Goal: Task Accomplishment & Management: Manage account settings

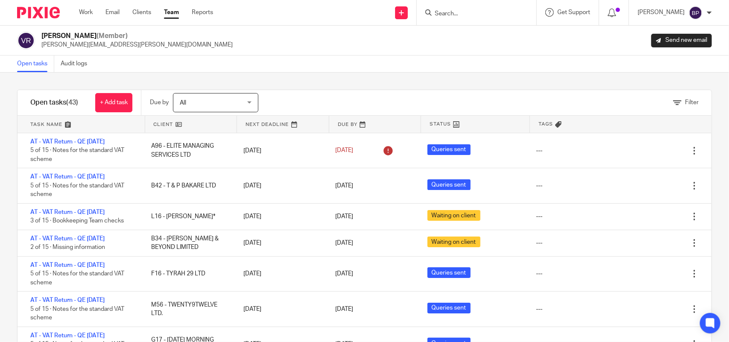
drag, startPoint x: 31, startPoint y: 58, endPoint x: 33, endPoint y: 63, distance: 5.0
click at [31, 58] on link "Open tasks" at bounding box center [35, 64] width 37 height 17
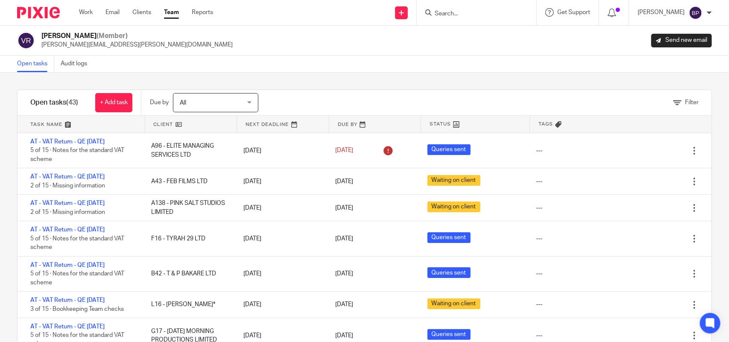
click at [171, 16] on link "Team" at bounding box center [171, 12] width 15 height 9
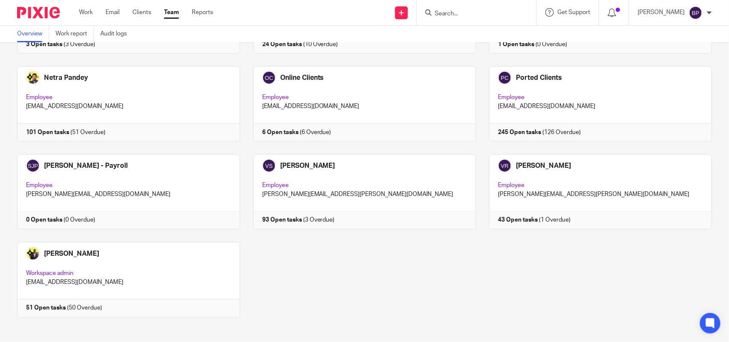
scroll to position [561, 0]
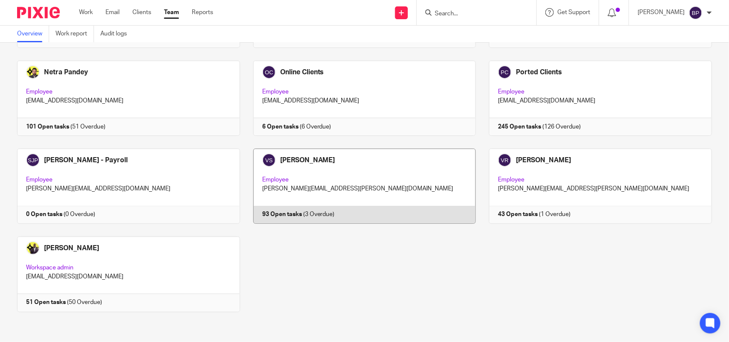
click at [380, 180] on link at bounding box center [358, 186] width 236 height 75
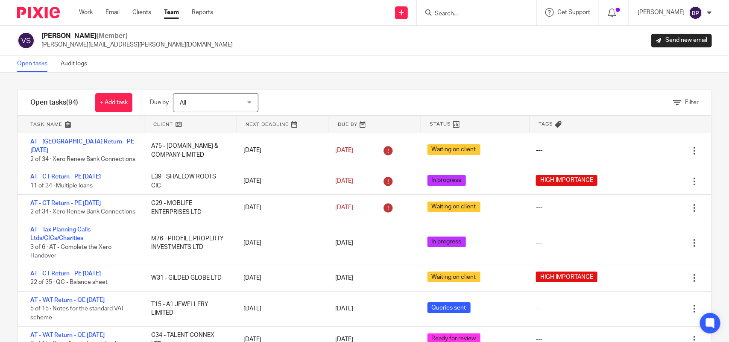
click at [342, 76] on div "Filter tasks Only show tasks matching all of these conditions 1 Client name Is …" at bounding box center [364, 207] width 729 height 269
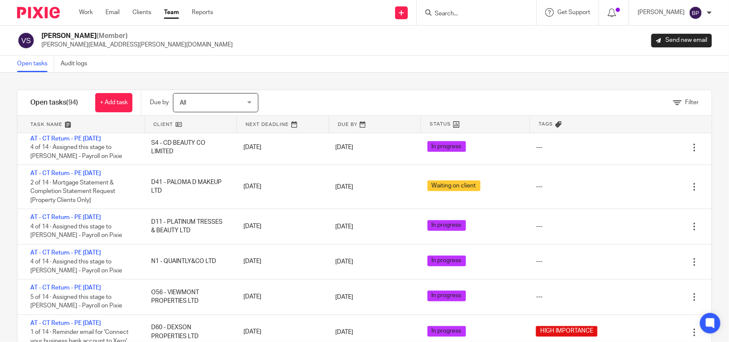
scroll to position [1901, 0]
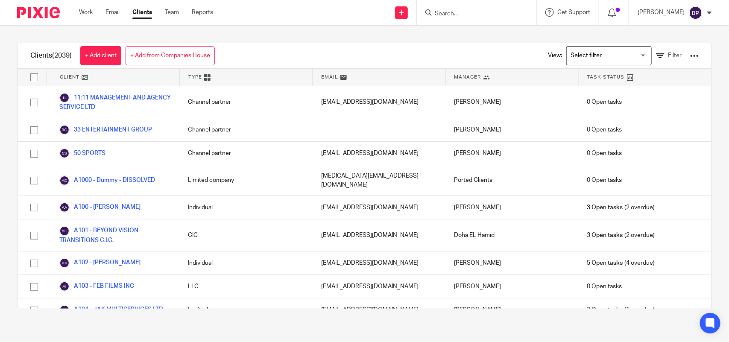
click at [449, 13] on input "Search" at bounding box center [472, 14] width 77 height 8
click at [455, 16] on input "Search" at bounding box center [472, 14] width 77 height 8
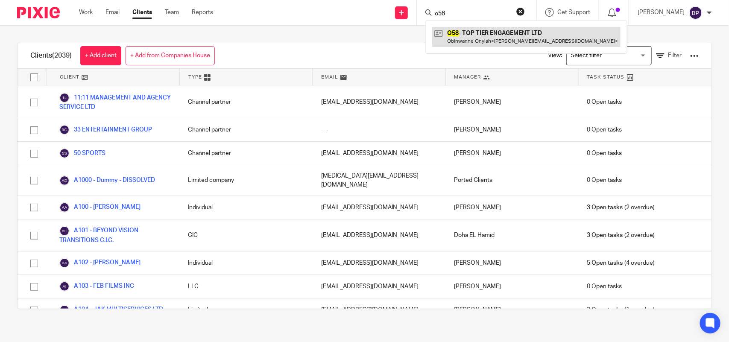
type input "o58"
click at [503, 33] on link at bounding box center [526, 37] width 188 height 20
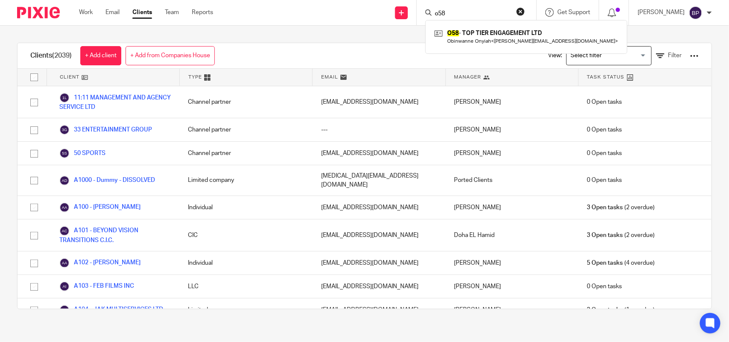
click at [483, 14] on input "o58" at bounding box center [472, 14] width 77 height 8
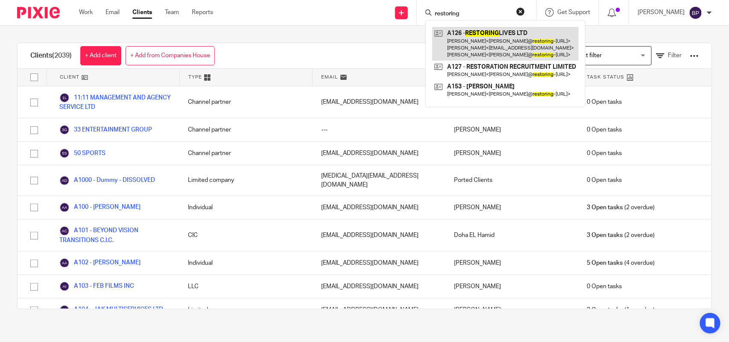
type input "restoring"
click at [506, 44] on link at bounding box center [505, 44] width 146 height 34
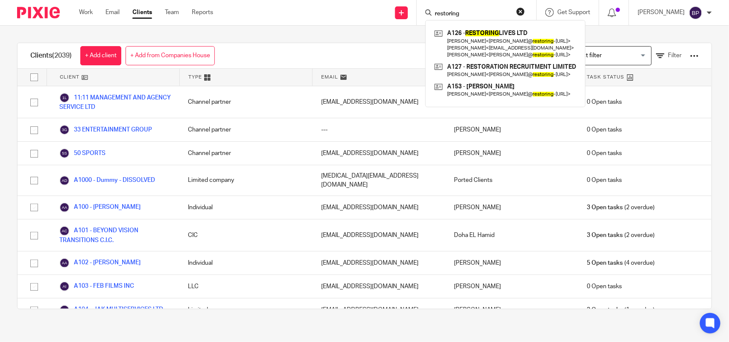
click at [288, 20] on div "Send new email Create task Add client Request signature restoring A126 - RESTOR…" at bounding box center [477, 12] width 503 height 25
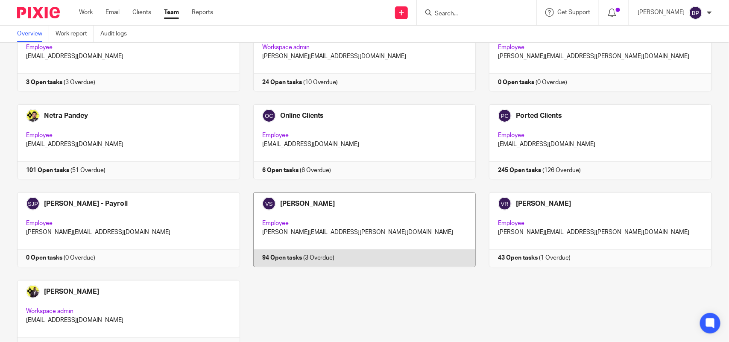
scroll to position [534, 0]
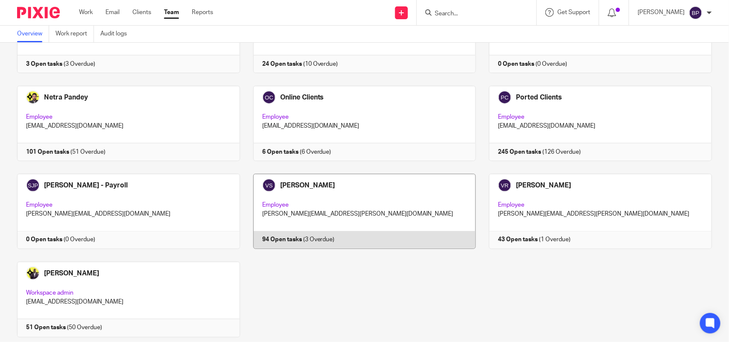
click at [371, 190] on link at bounding box center [358, 211] width 236 height 75
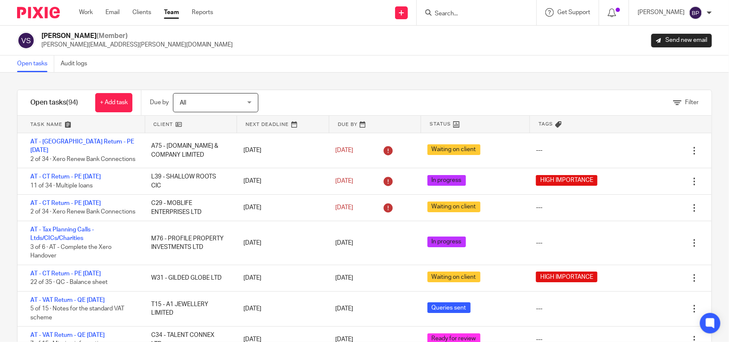
click at [345, 85] on div "Filter tasks Only show tasks matching all of these conditions 1 Client name Is …" at bounding box center [364, 207] width 729 height 269
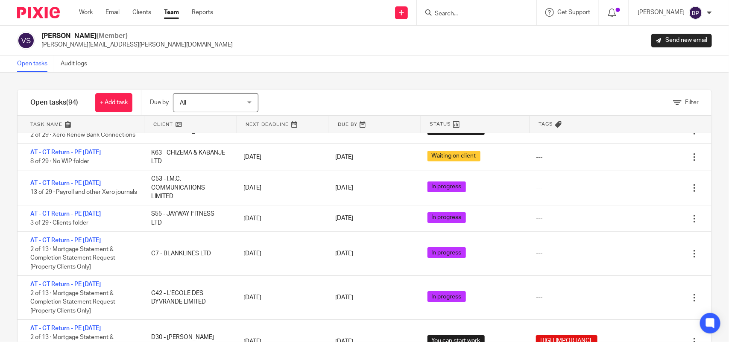
scroll to position [1334, 0]
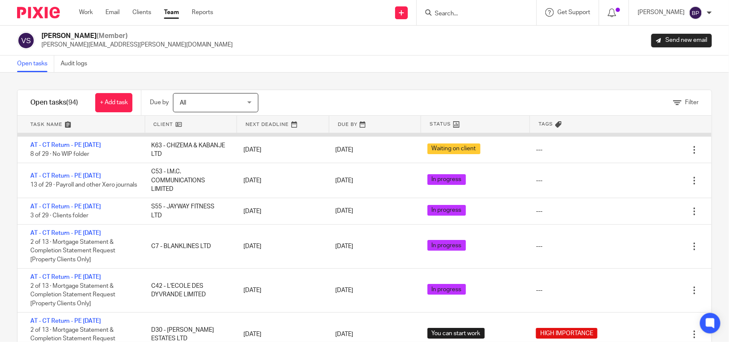
drag, startPoint x: 104, startPoint y: 172, endPoint x: 110, endPoint y: 167, distance: 7.9
click at [101, 122] on link "AT - CT Return - PE 30-04-2025" at bounding box center [65, 119] width 70 height 6
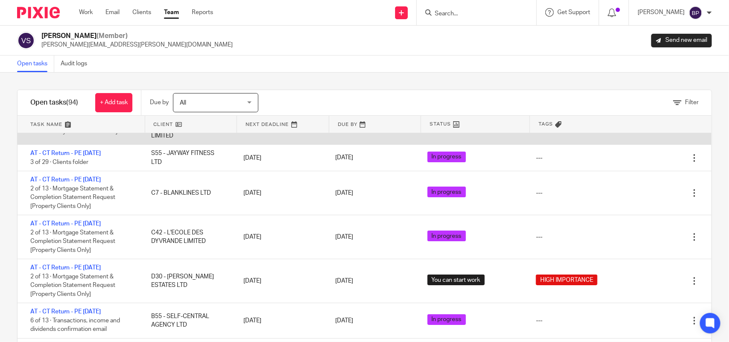
scroll to position [1494, 0]
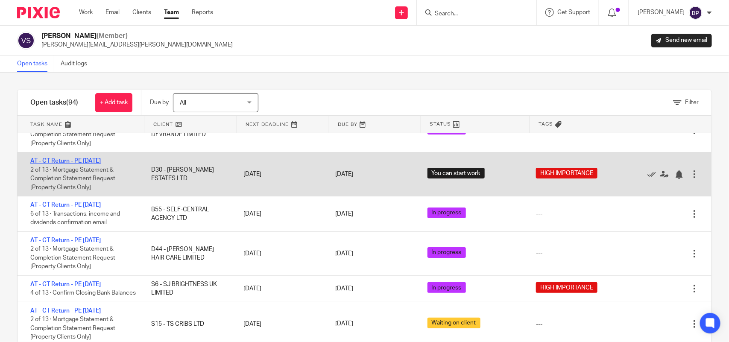
click at [101, 164] on link "AT - CT Return - PE [DATE]" at bounding box center [65, 161] width 70 height 6
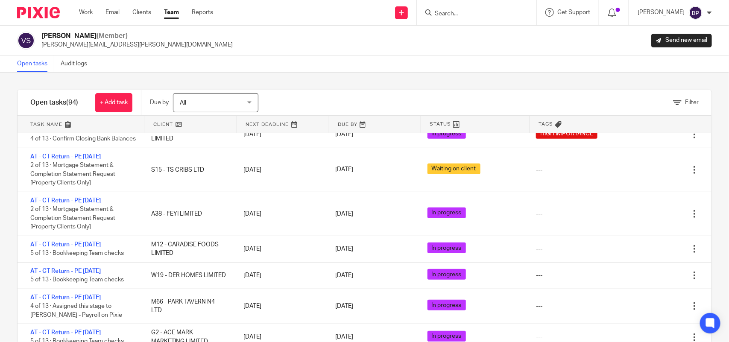
scroll to position [1708, 0]
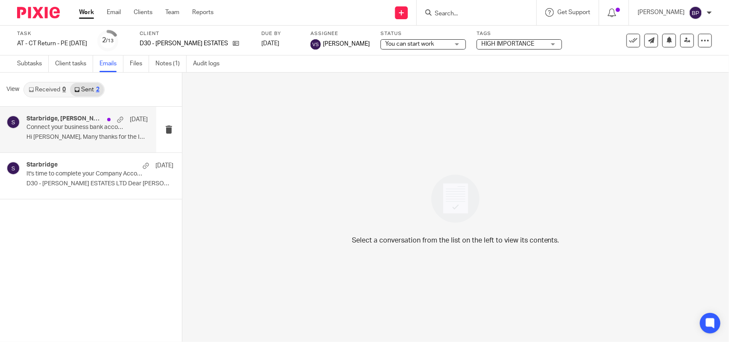
click at [66, 126] on p "Connect your business bank account to Xero" at bounding box center [74, 127] width 97 height 7
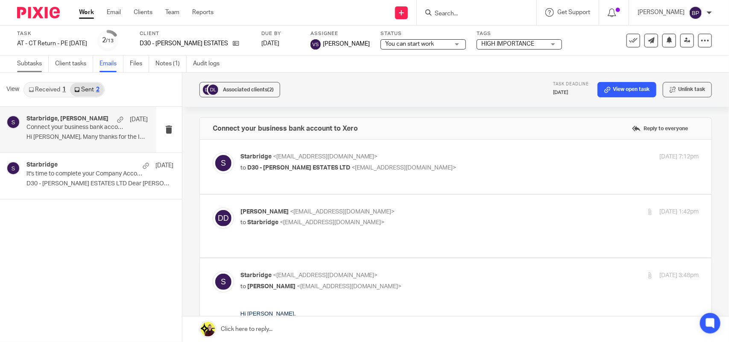
click at [32, 56] on link "Subtasks" at bounding box center [33, 64] width 32 height 17
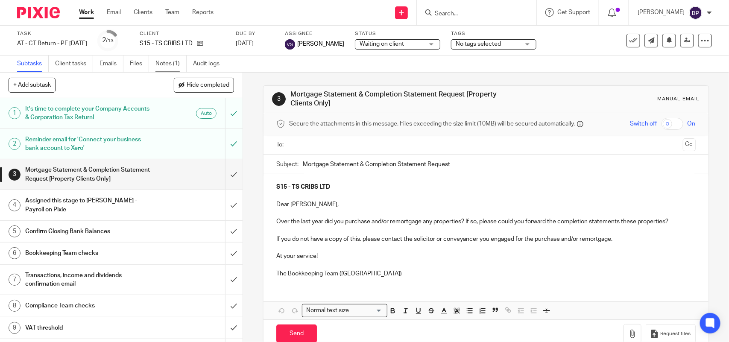
click at [176, 65] on link "Notes (1)" at bounding box center [170, 64] width 31 height 17
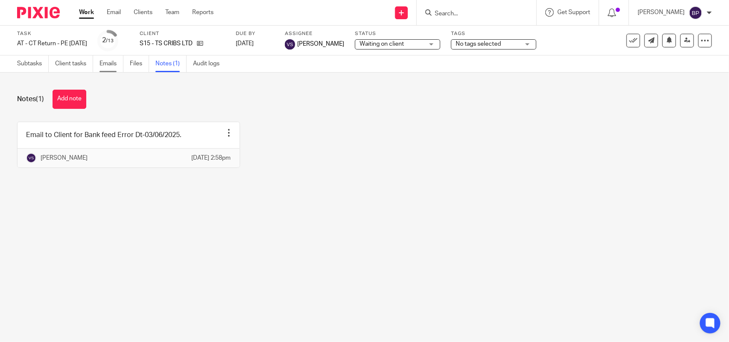
click at [112, 60] on link "Emails" at bounding box center [111, 64] width 24 height 17
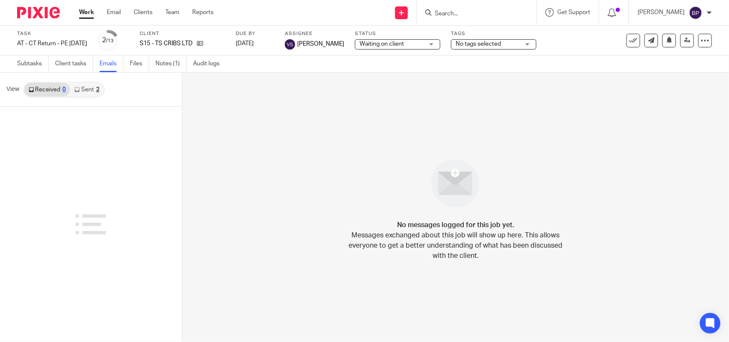
click at [83, 85] on link "Sent 2" at bounding box center [86, 90] width 33 height 14
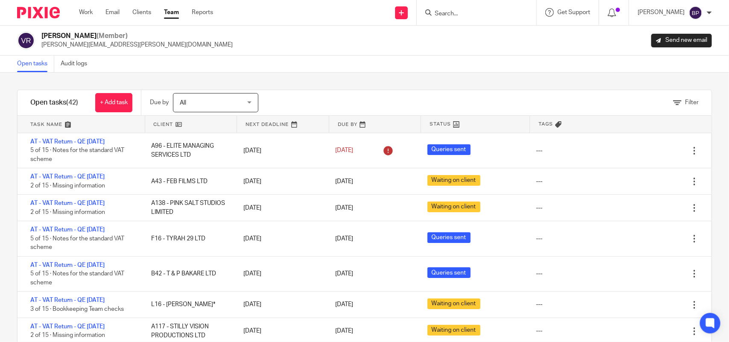
click at [316, 85] on div "Filter tasks Only show tasks matching all of these conditions 1 Client name Is …" at bounding box center [364, 207] width 729 height 269
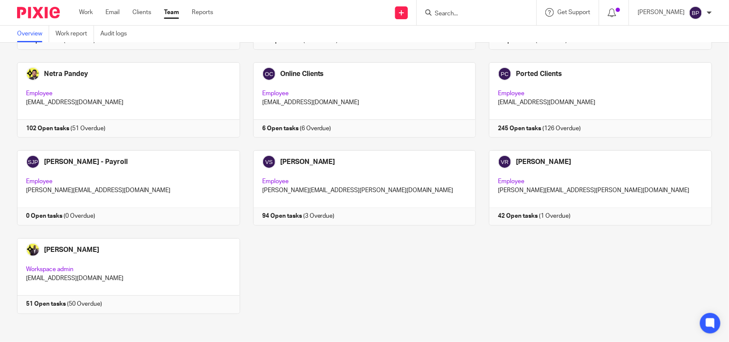
scroll to position [561, 0]
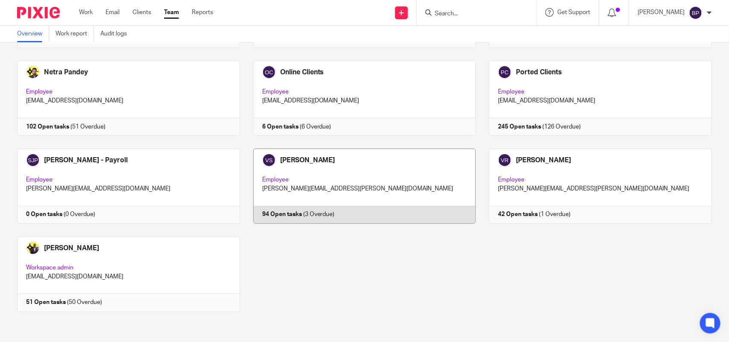
click at [374, 174] on link at bounding box center [358, 186] width 236 height 75
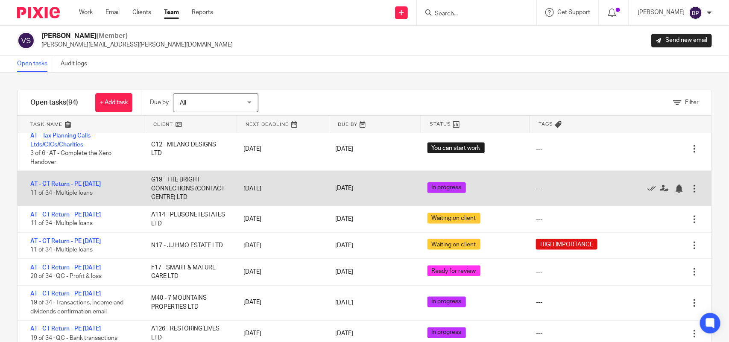
scroll to position [587, 0]
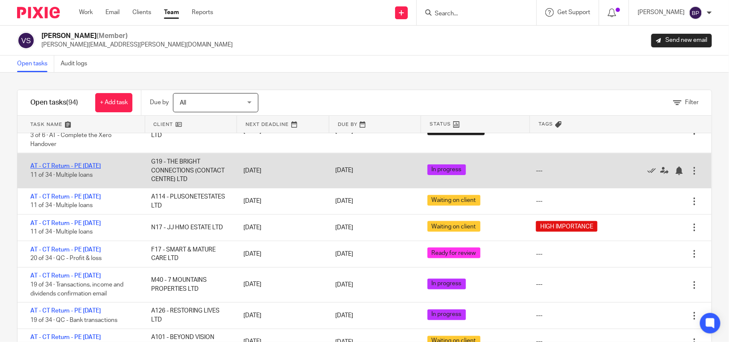
click at [94, 169] on link "AT - CT Return - PE 31-01-2025" at bounding box center [65, 166] width 70 height 6
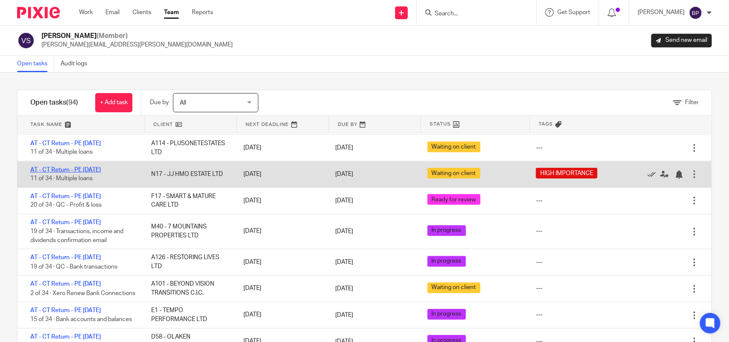
click at [86, 173] on link "AT - CT Return - PE [DATE]" at bounding box center [65, 170] width 70 height 6
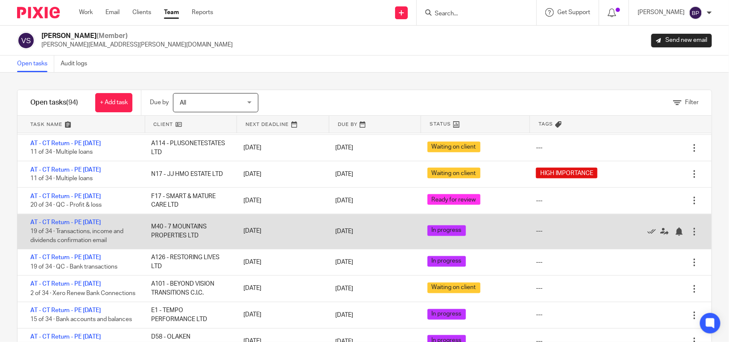
scroll to position [694, 0]
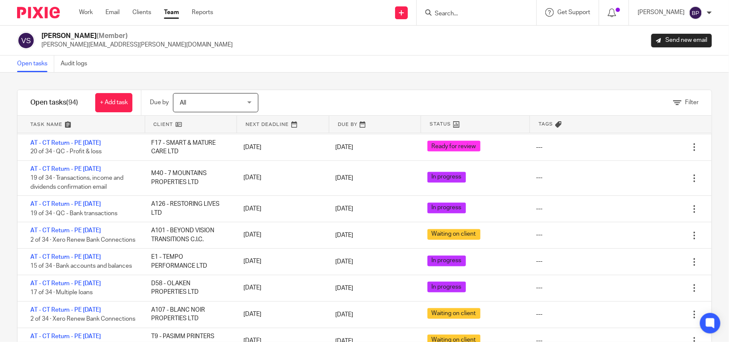
drag, startPoint x: 99, startPoint y: 156, endPoint x: 321, endPoint y: 83, distance: 233.7
click at [321, 83] on div "Filter tasks Only show tasks matching all of these conditions 1 Client name Is …" at bounding box center [364, 207] width 729 height 269
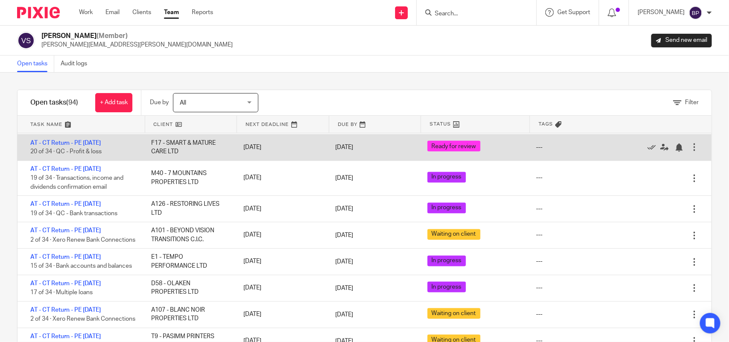
scroll to position [640, 0]
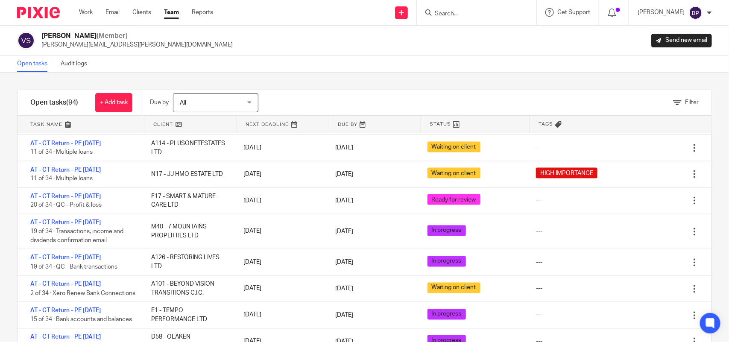
click at [414, 82] on div "Filter tasks Only show tasks matching all of these conditions 1 Client name Is …" at bounding box center [364, 207] width 729 height 269
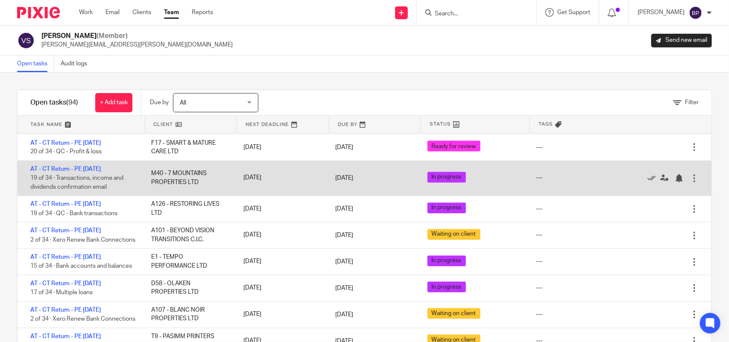
scroll to position [747, 0]
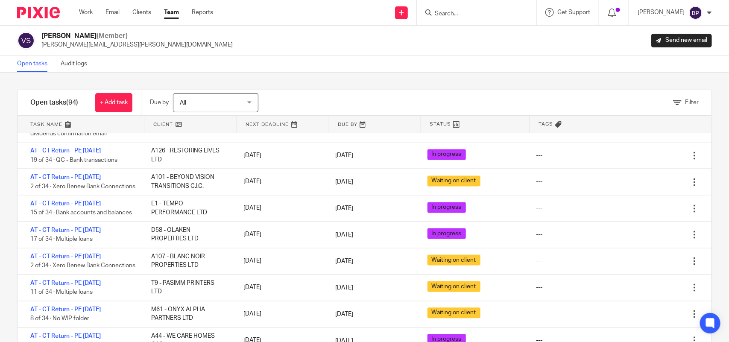
click at [22, 62] on link "Open tasks" at bounding box center [35, 64] width 37 height 17
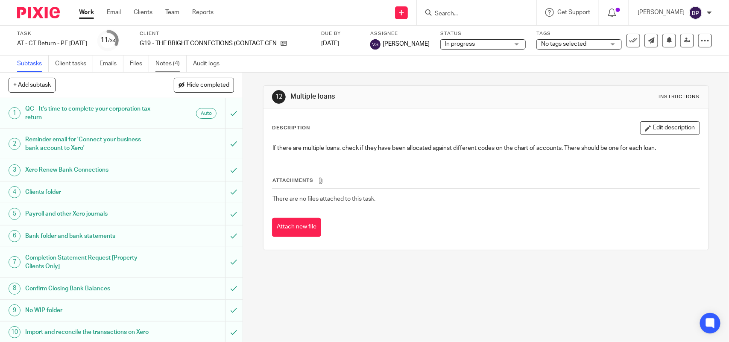
click at [173, 63] on link "Notes (4)" at bounding box center [170, 64] width 31 height 17
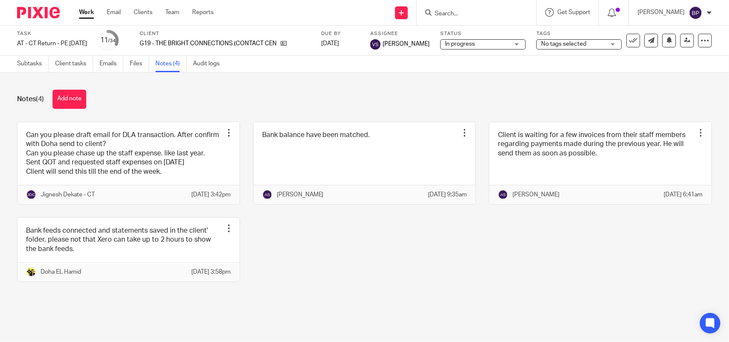
click at [151, 136] on link at bounding box center [129, 163] width 222 height 82
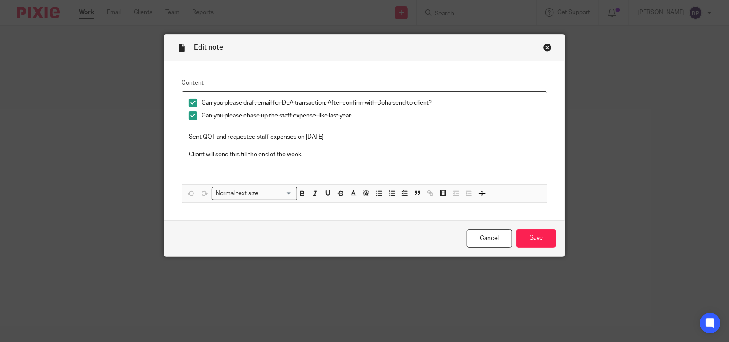
click at [544, 49] on div "Close this dialog window" at bounding box center [547, 47] width 9 height 9
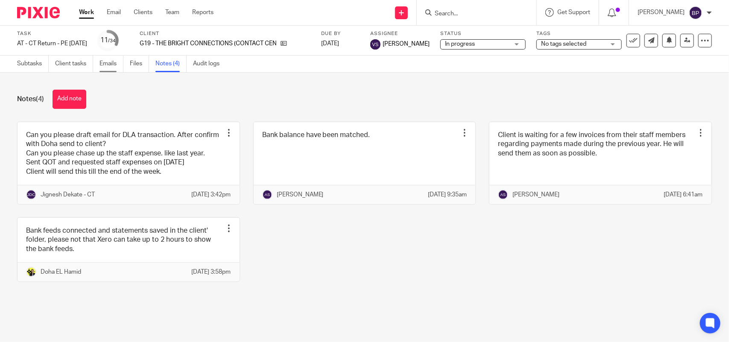
click at [108, 66] on link "Emails" at bounding box center [111, 64] width 24 height 17
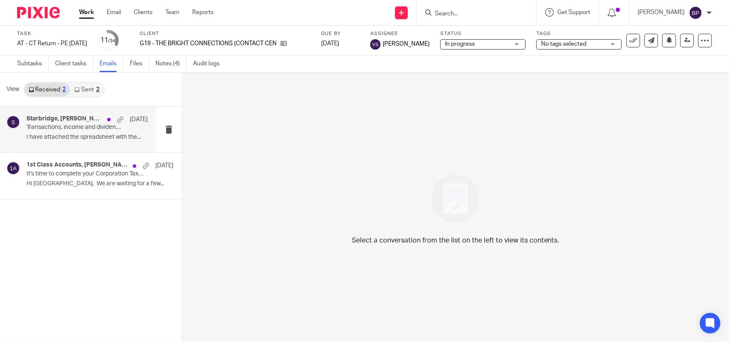
click at [66, 130] on p "Transactions, income and dividends confirmation" at bounding box center [74, 127] width 97 height 7
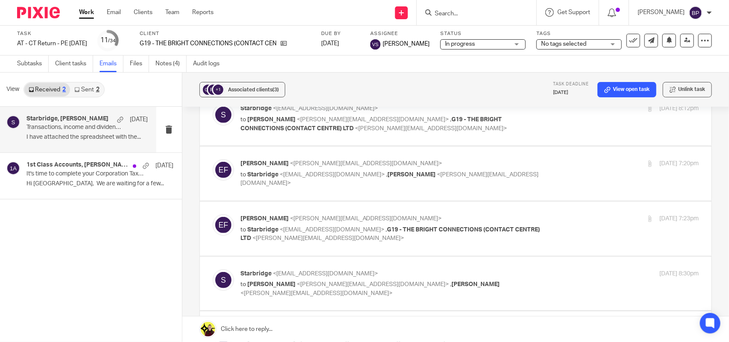
scroll to position [160, 0]
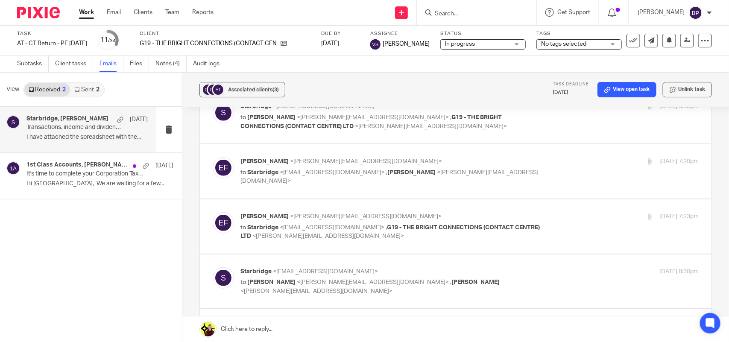
click at [550, 208] on label at bounding box center [455, 226] width 511 height 54
click at [213, 212] on input "checkbox" at bounding box center [212, 212] width 0 height 0
checkbox input "true"
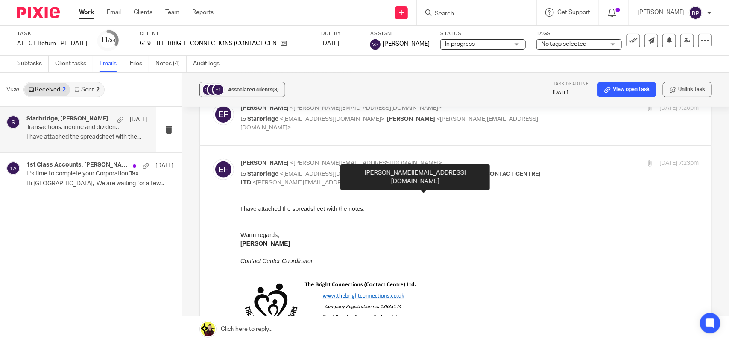
scroll to position [107, 0]
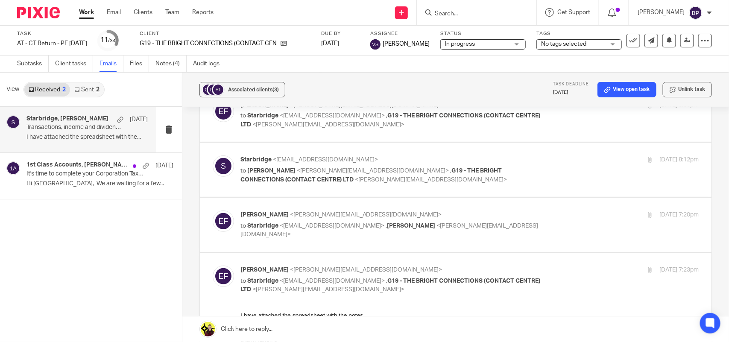
click at [549, 215] on div "10 Jun 2025 7:20pm" at bounding box center [622, 214] width 153 height 9
checkbox input "true"
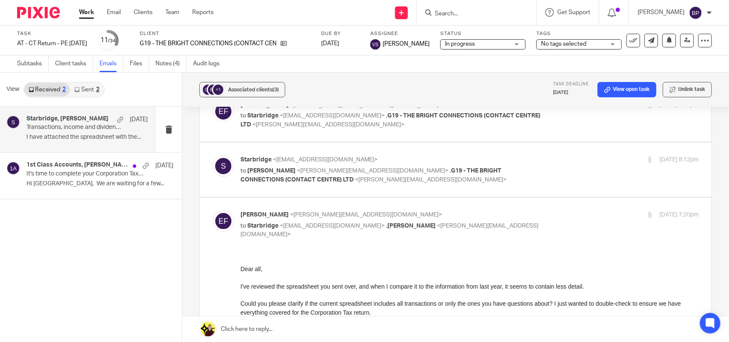
click at [549, 164] on div "4 Jun 2025 8:12pm" at bounding box center [622, 159] width 153 height 9
checkbox input "true"
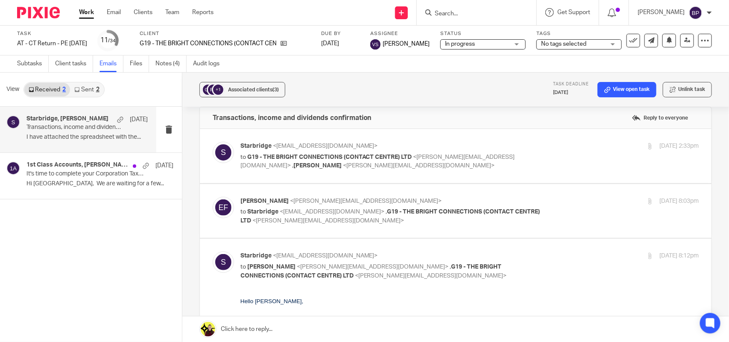
scroll to position [0, 0]
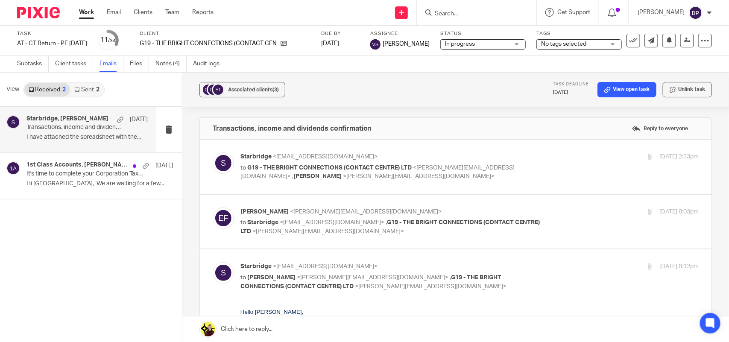
click at [545, 206] on label at bounding box center [455, 222] width 511 height 54
click at [213, 207] on input "checkbox" at bounding box center [212, 207] width 0 height 0
checkbox input "true"
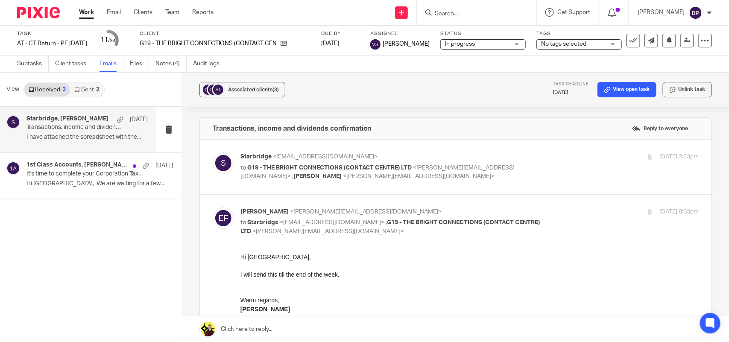
click at [553, 155] on div "4 Jun 2025 2:33pm" at bounding box center [622, 156] width 153 height 9
checkbox input "true"
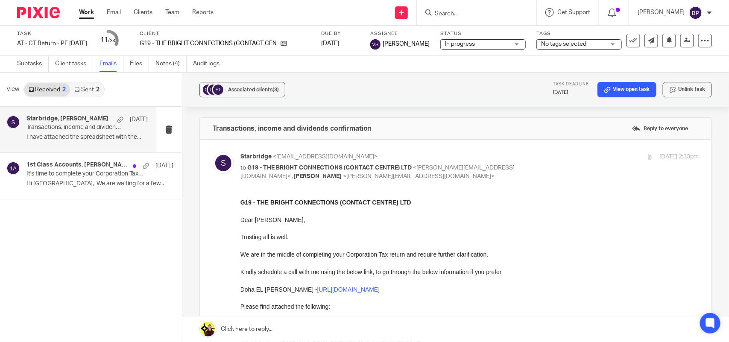
click at [85, 88] on link "Sent 2" at bounding box center [86, 90] width 33 height 14
click at [57, 118] on h4 "Starbridge, Edson Flores" at bounding box center [64, 118] width 76 height 7
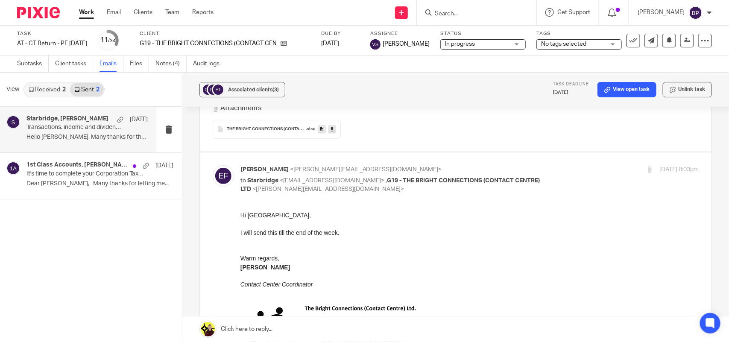
scroll to position [412, 0]
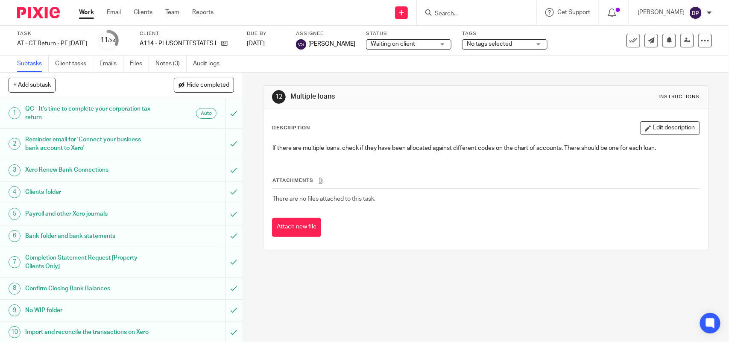
scroll to position [213, 0]
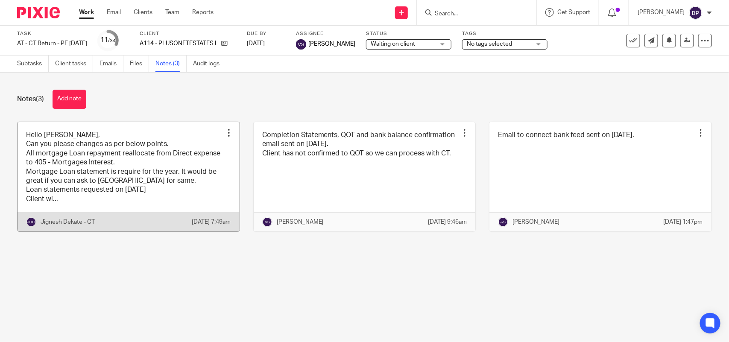
drag, startPoint x: 153, startPoint y: 195, endPoint x: 178, endPoint y: 154, distance: 48.1
click at [153, 194] on link at bounding box center [129, 177] width 222 height 110
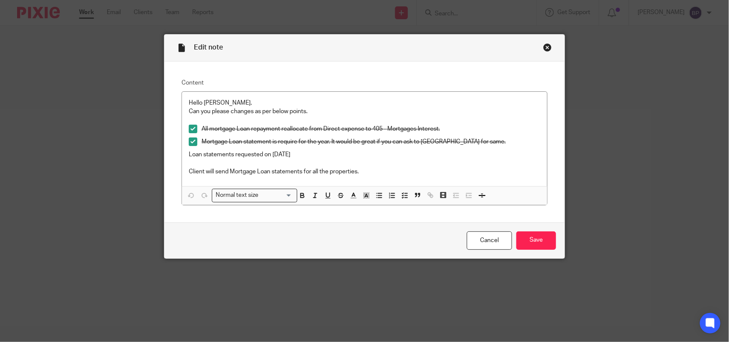
click at [543, 44] on div "Close this dialog window" at bounding box center [547, 47] width 9 height 9
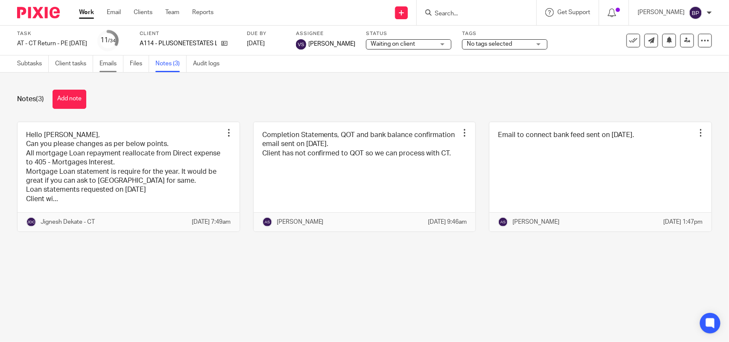
click at [111, 63] on link "Emails" at bounding box center [111, 64] width 24 height 17
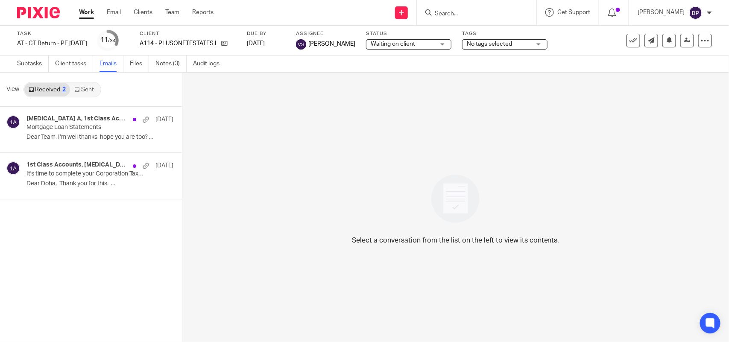
click at [85, 92] on link "Sent" at bounding box center [85, 90] width 30 height 14
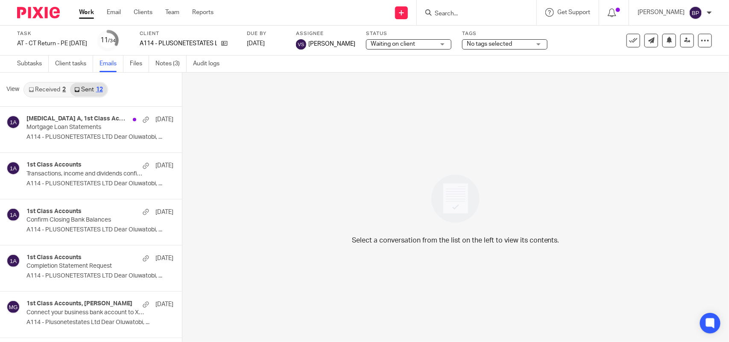
click at [38, 88] on link "Received 2" at bounding box center [47, 90] width 46 height 14
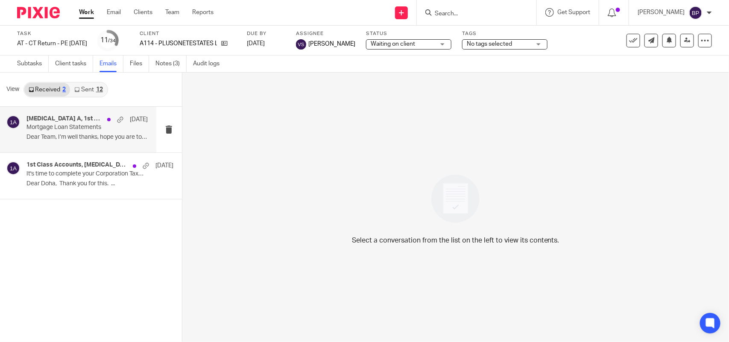
click at [58, 124] on p "Mortgage Loan Statements" at bounding box center [74, 127] width 97 height 7
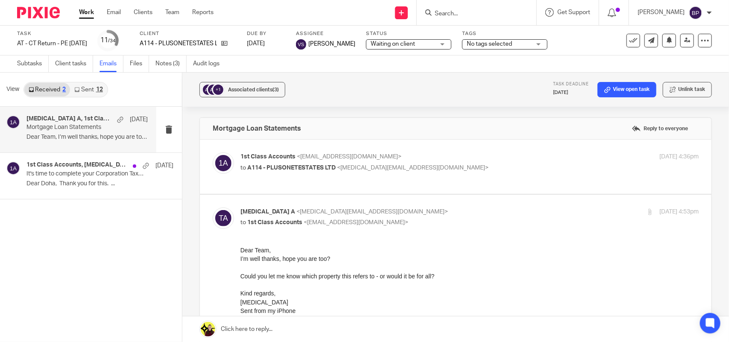
click at [478, 157] on p "1st Class Accounts <info@1stclassaccounts.co.uk>" at bounding box center [393, 156] width 306 height 9
checkbox input "true"
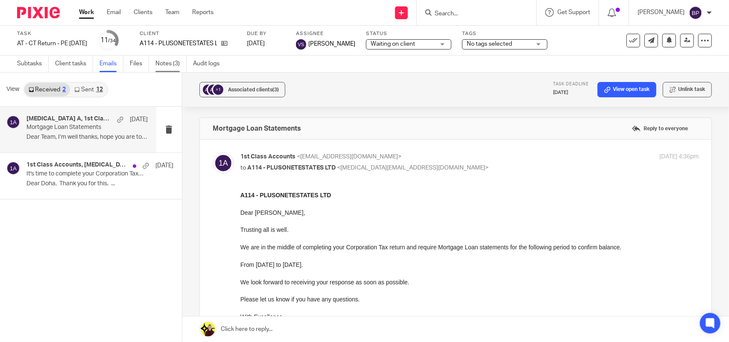
click at [163, 64] on link "Notes (3)" at bounding box center [170, 64] width 31 height 17
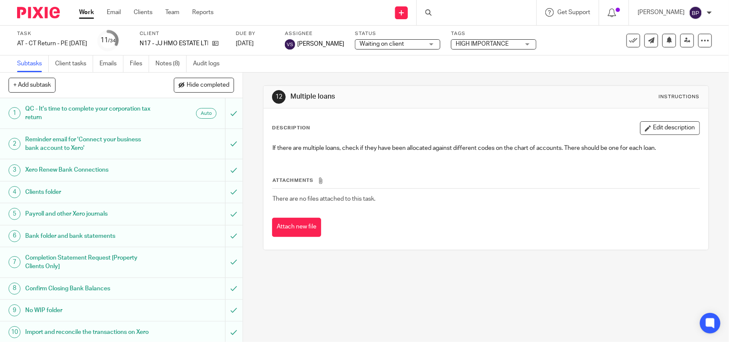
scroll to position [213, 0]
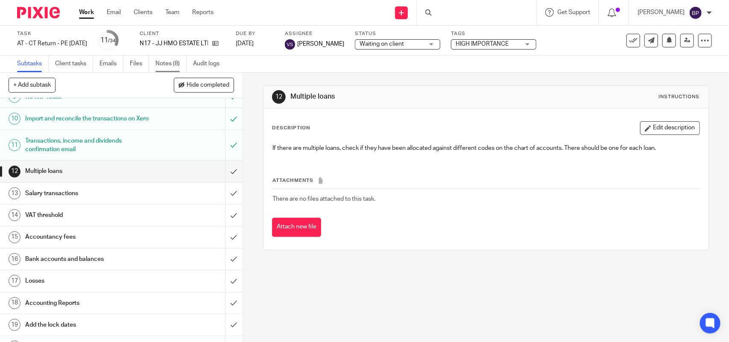
click at [167, 62] on link "Notes (8)" at bounding box center [170, 64] width 31 height 17
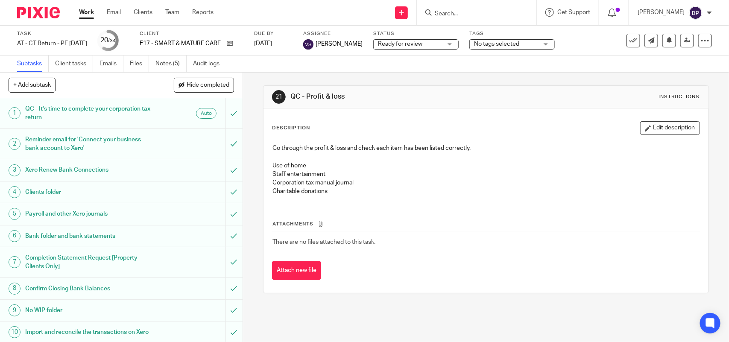
scroll to position [267, 0]
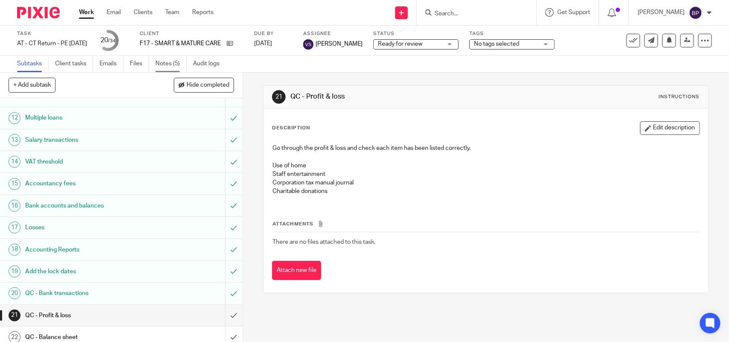
click at [167, 64] on link "Notes (5)" at bounding box center [170, 64] width 31 height 17
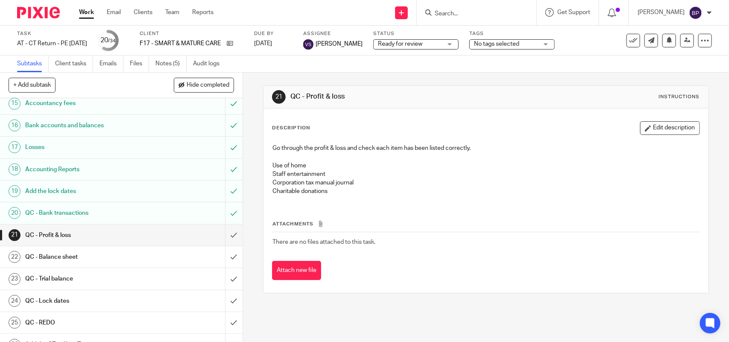
scroll to position [480, 0]
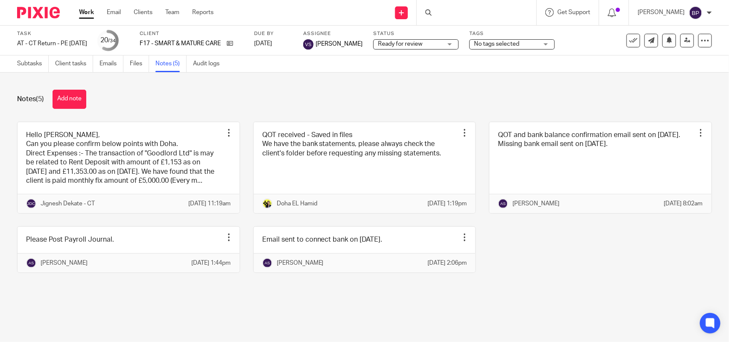
click at [114, 127] on link at bounding box center [129, 167] width 222 height 91
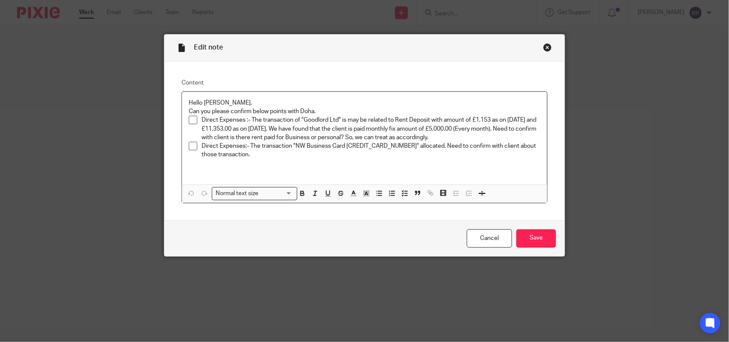
click at [544, 46] on div "Close this dialog window" at bounding box center [547, 47] width 9 height 9
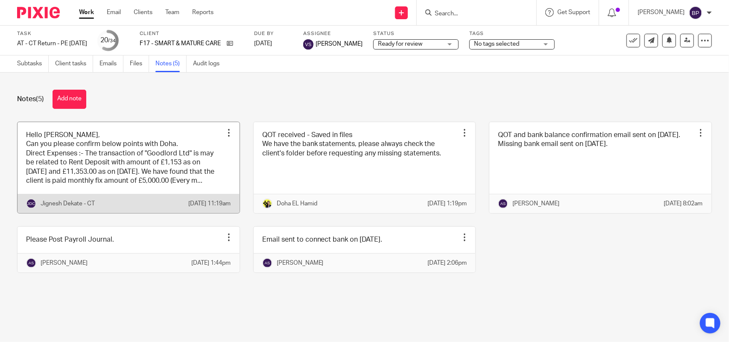
drag, startPoint x: 146, startPoint y: 137, endPoint x: 155, endPoint y: 132, distance: 10.3
click at [145, 137] on link at bounding box center [129, 167] width 222 height 91
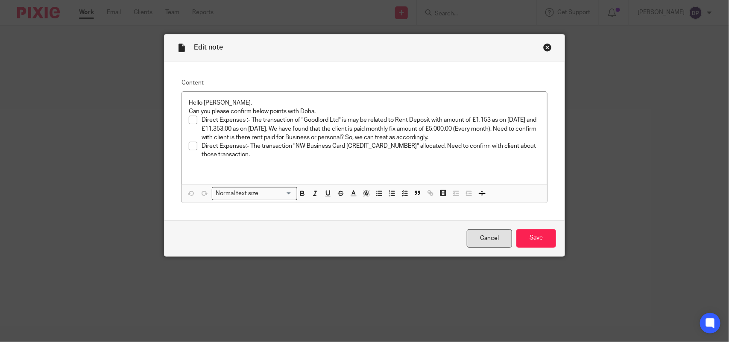
drag, startPoint x: 480, startPoint y: 247, endPoint x: 481, endPoint y: 241, distance: 5.6
click at [479, 247] on link "Cancel" at bounding box center [489, 238] width 45 height 18
click at [482, 235] on link "Cancel" at bounding box center [489, 238] width 45 height 18
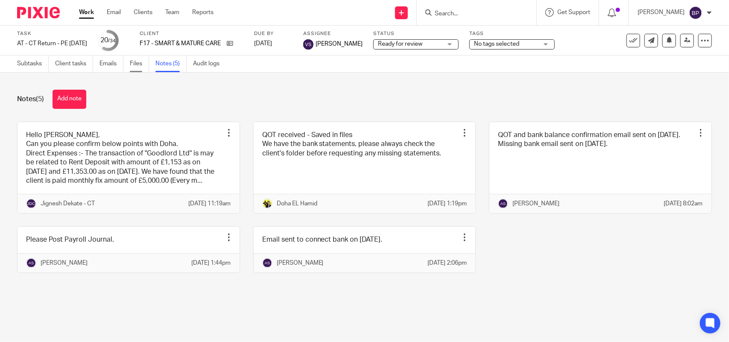
click at [139, 63] on link "Files" at bounding box center [139, 64] width 19 height 17
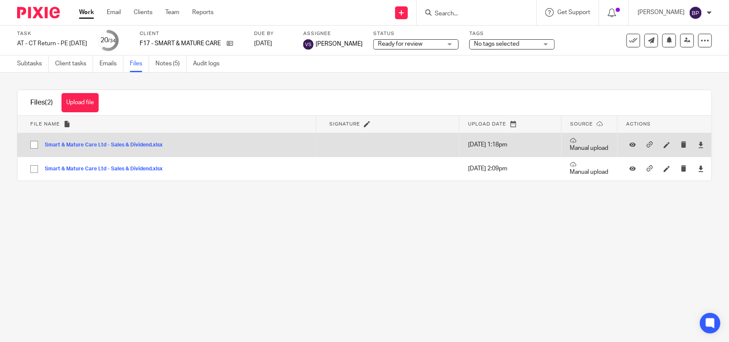
click at [35, 144] on input "checkbox" at bounding box center [34, 145] width 16 height 16
checkbox input "true"
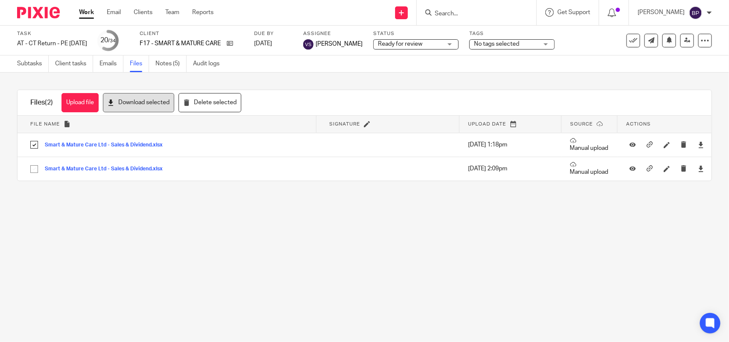
click at [140, 102] on button "Download selected" at bounding box center [138, 102] width 71 height 19
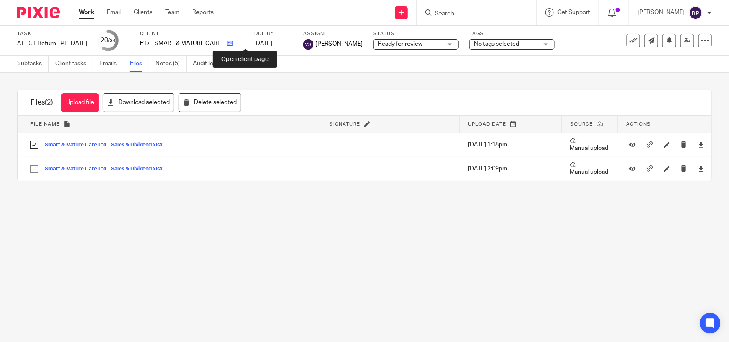
click at [233, 43] on icon at bounding box center [230, 43] width 6 height 6
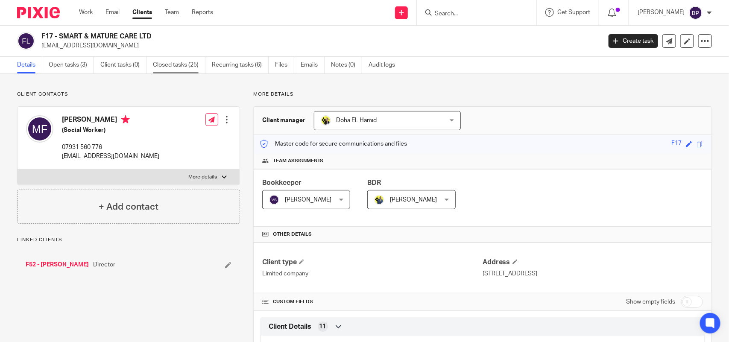
click at [175, 67] on link "Closed tasks (25)" at bounding box center [179, 65] width 53 height 17
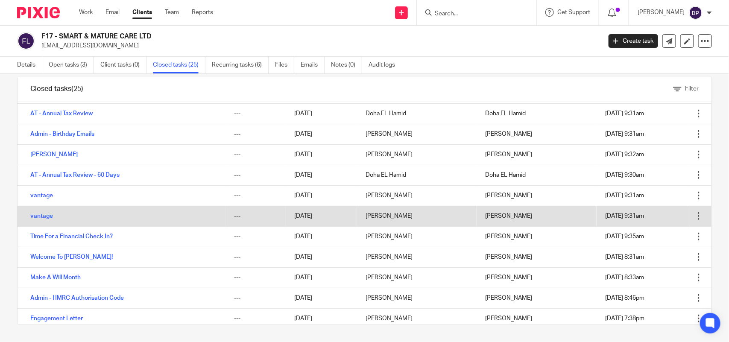
scroll to position [267, 0]
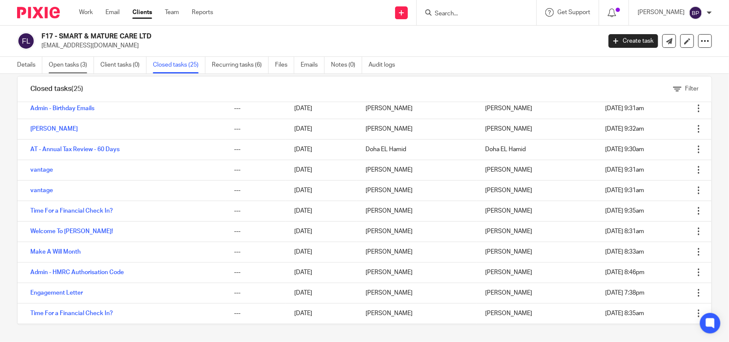
click at [58, 65] on link "Open tasks (3)" at bounding box center [71, 65] width 45 height 17
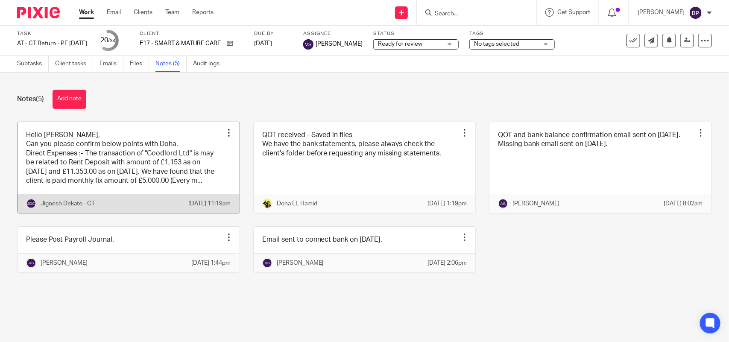
click at [154, 146] on link at bounding box center [129, 167] width 222 height 91
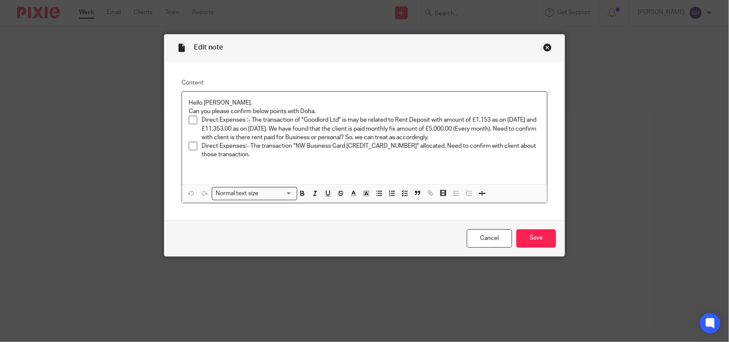
click at [543, 47] on div "Close this dialog window" at bounding box center [547, 47] width 9 height 9
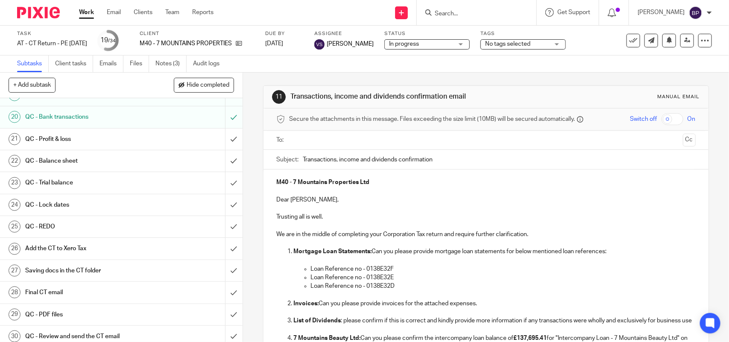
scroll to position [427, 0]
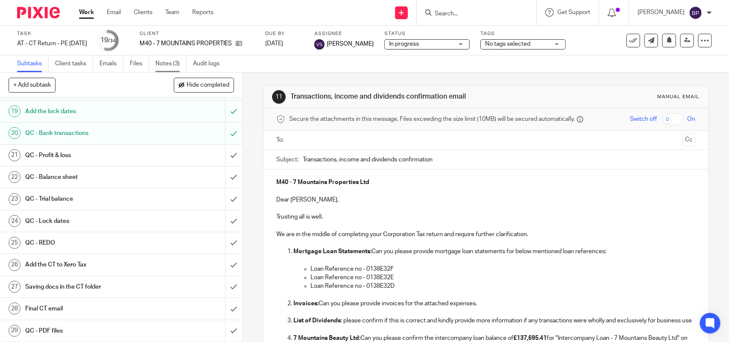
click at [178, 67] on link "Notes (3)" at bounding box center [170, 64] width 31 height 17
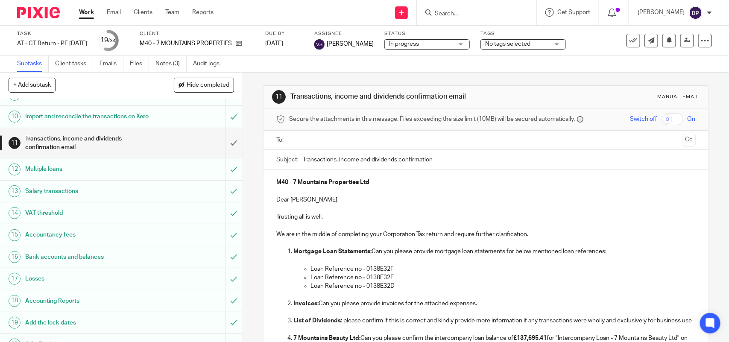
scroll to position [213, 0]
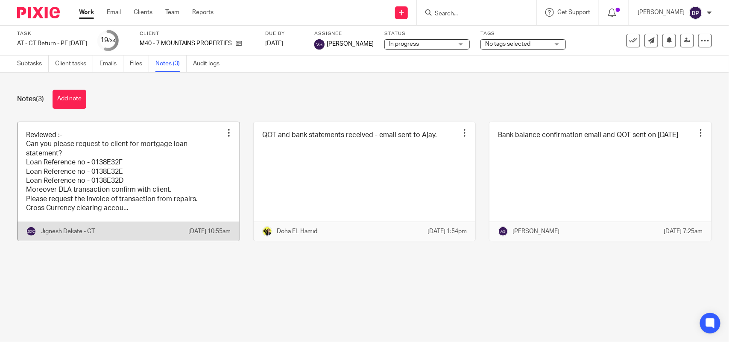
click at [175, 169] on link at bounding box center [129, 181] width 222 height 119
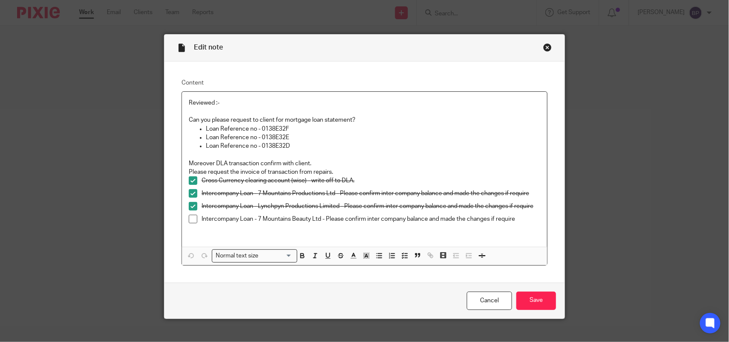
click at [543, 47] on div "Close this dialog window" at bounding box center [547, 47] width 9 height 9
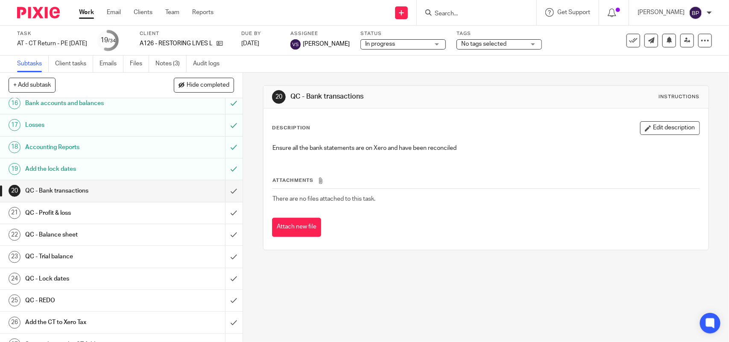
scroll to position [374, 0]
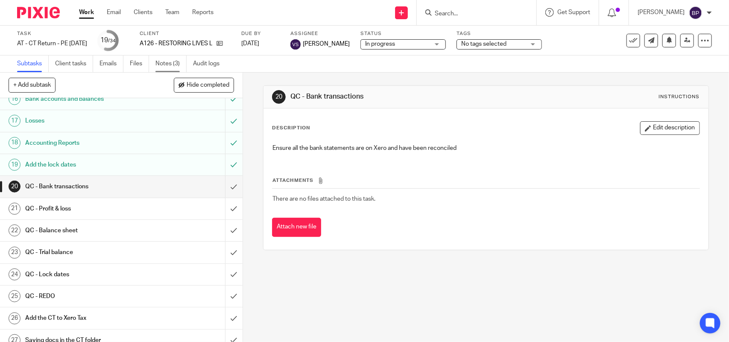
click at [170, 63] on link "Notes (3)" at bounding box center [170, 64] width 31 height 17
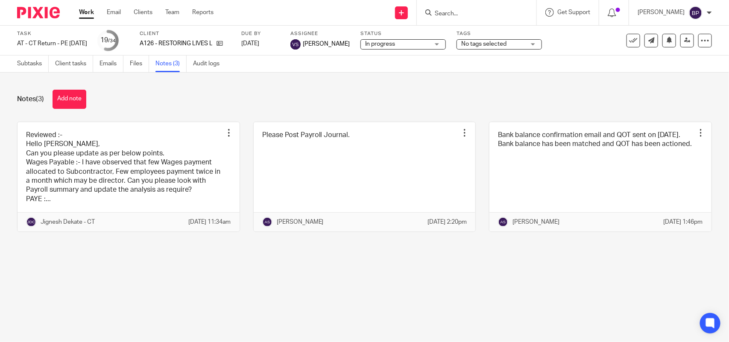
click at [140, 139] on link at bounding box center [129, 177] width 222 height 110
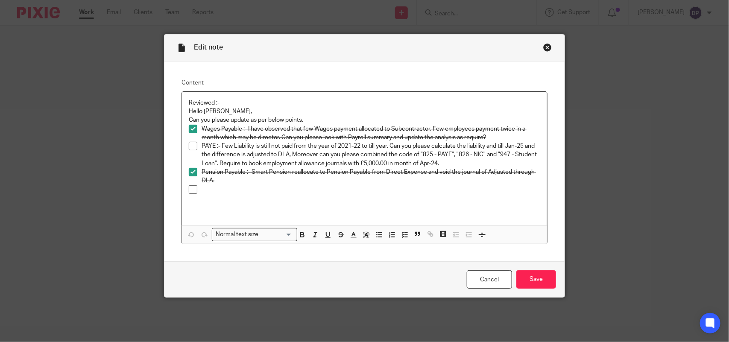
click at [543, 47] on div "Close this dialog window" at bounding box center [547, 47] width 9 height 9
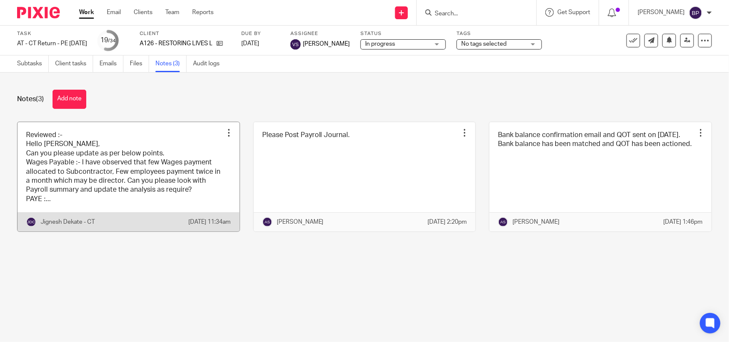
click at [135, 127] on link at bounding box center [129, 177] width 222 height 110
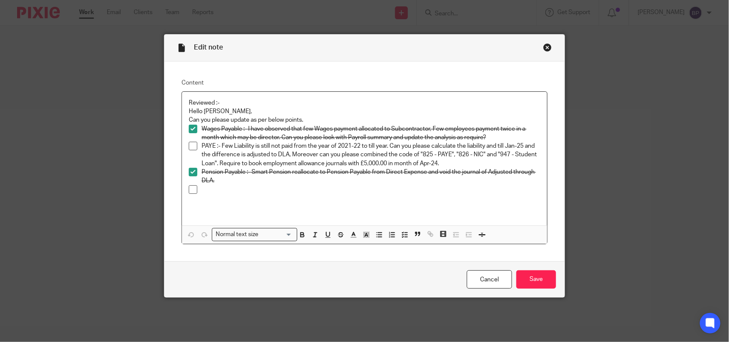
click at [189, 146] on span at bounding box center [193, 146] width 9 height 9
drag, startPoint x: 545, startPoint y: 281, endPoint x: 500, endPoint y: 216, distance: 78.9
click at [544, 281] on input "Save" at bounding box center [536, 279] width 40 height 18
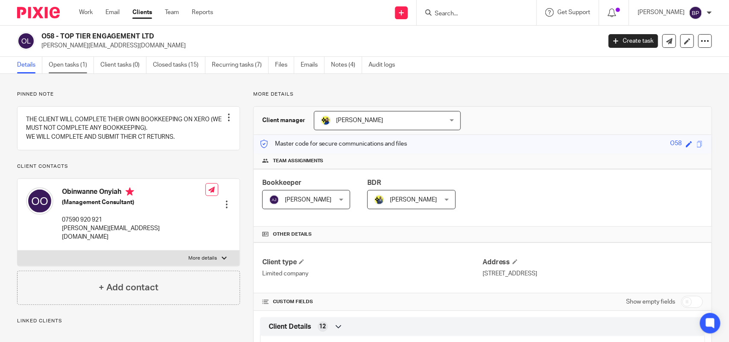
click at [65, 60] on link "Open tasks (1)" at bounding box center [71, 65] width 45 height 17
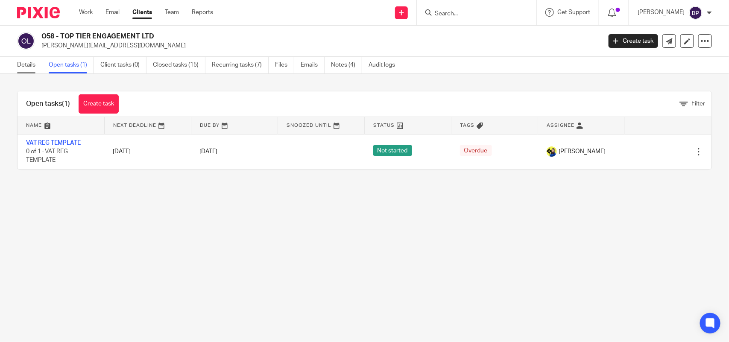
click at [26, 63] on link "Details" at bounding box center [29, 65] width 25 height 17
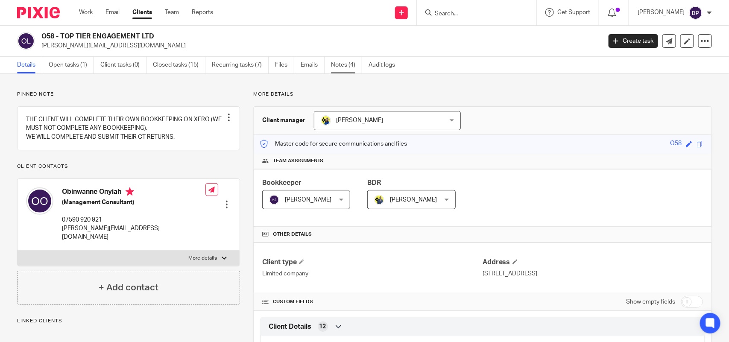
click at [348, 62] on link "Notes (4)" at bounding box center [346, 65] width 31 height 17
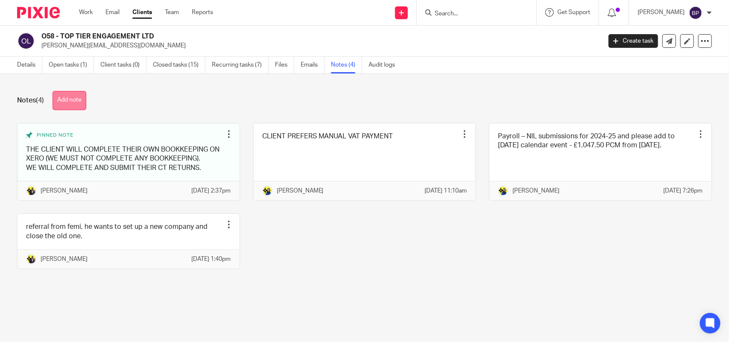
click at [77, 99] on button "Add note" at bounding box center [70, 100] width 34 height 19
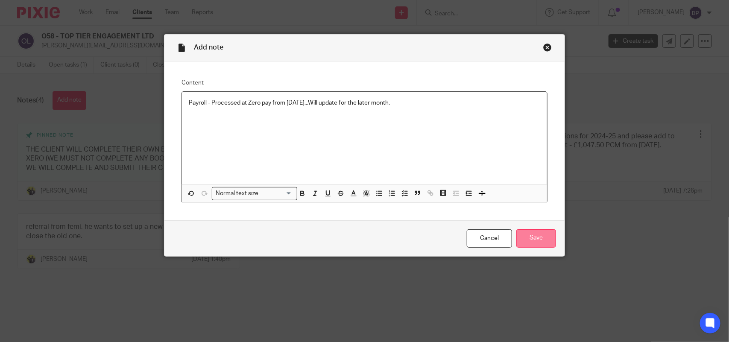
click at [534, 243] on input "Save" at bounding box center [536, 238] width 40 height 18
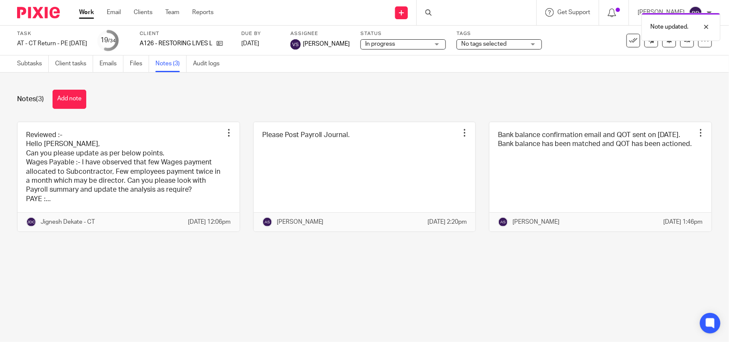
click at [395, 43] on span "In progress" at bounding box center [380, 44] width 30 height 6
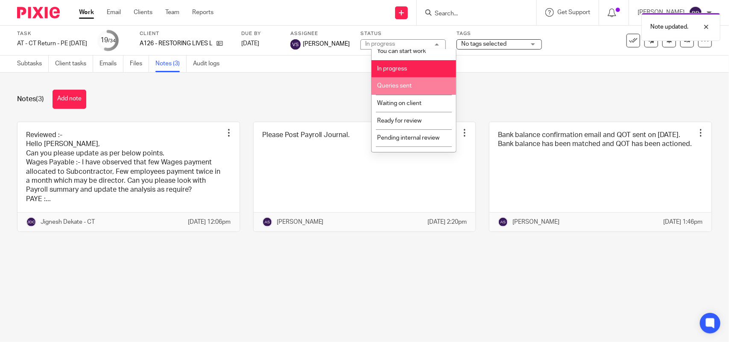
scroll to position [35, 0]
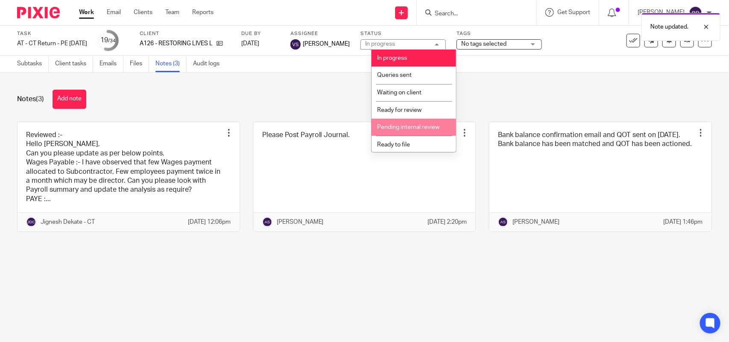
click at [424, 123] on li "Pending internal review" at bounding box center [413, 128] width 85 height 18
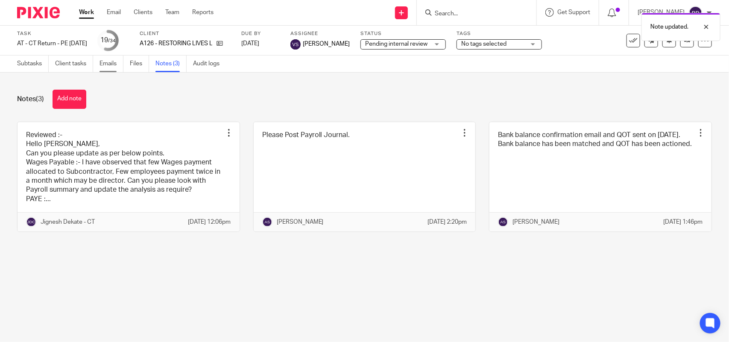
click at [117, 63] on link "Emails" at bounding box center [111, 64] width 24 height 17
click at [131, 63] on link "Files" at bounding box center [139, 64] width 19 height 17
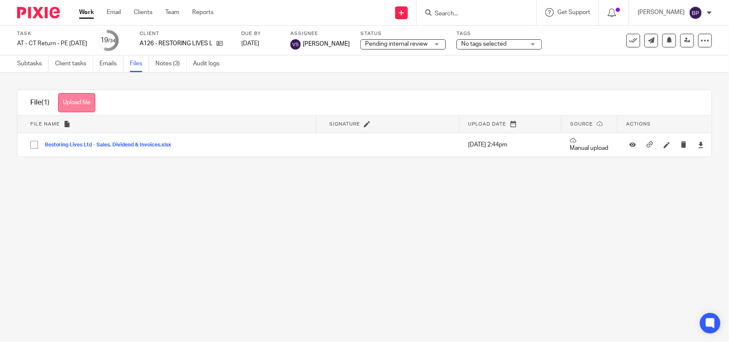
click at [91, 102] on button "Upload file" at bounding box center [76, 102] width 37 height 19
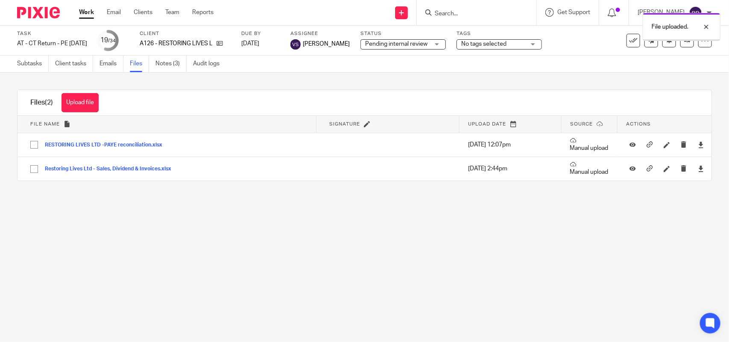
click at [155, 62] on ul "Subtasks Client tasks Emails Files Notes (3) Audit logs" at bounding box center [124, 64] width 215 height 17
click at [169, 64] on link "Notes (3)" at bounding box center [170, 64] width 31 height 17
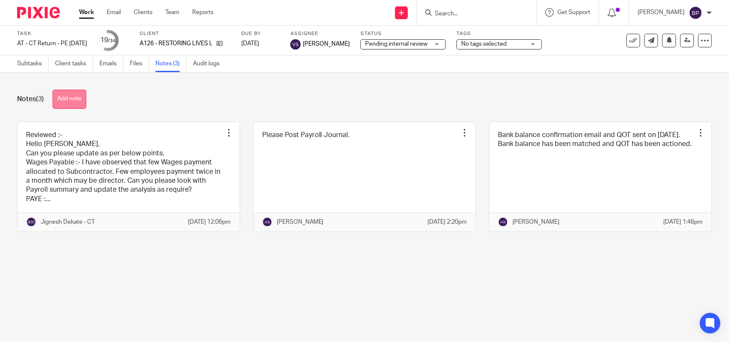
click at [61, 101] on button "Add note" at bounding box center [70, 99] width 34 height 19
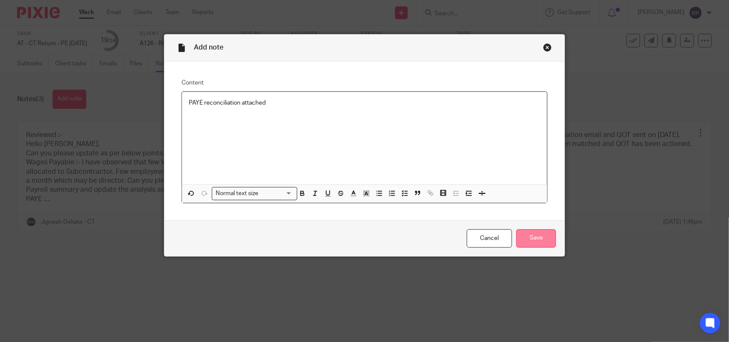
click at [536, 242] on input "Save" at bounding box center [536, 238] width 40 height 18
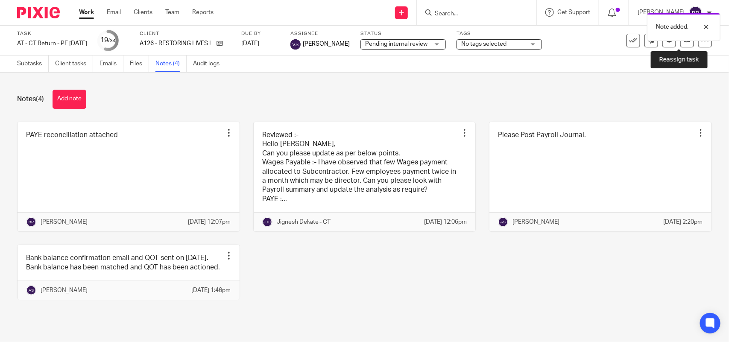
drag, startPoint x: 680, startPoint y: 45, endPoint x: 447, endPoint y: 73, distance: 234.3
click at [680, 45] on link at bounding box center [687, 41] width 14 height 14
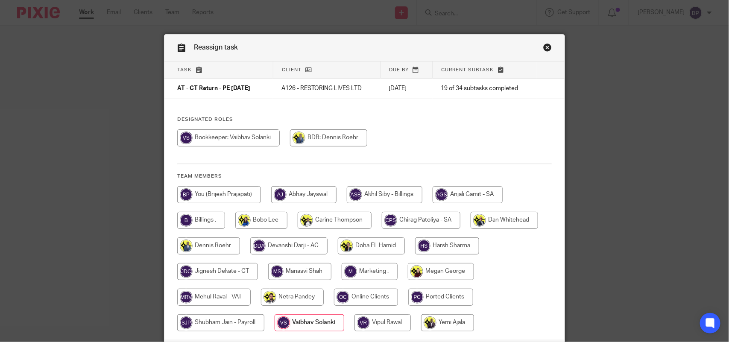
scroll to position [69, 0]
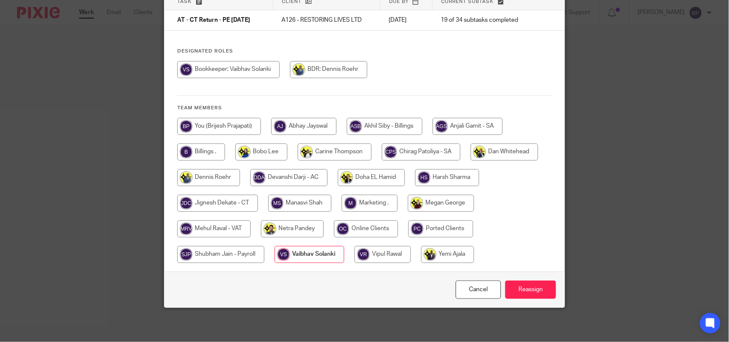
click at [228, 203] on input "radio" at bounding box center [217, 203] width 81 height 17
radio input "true"
drag, startPoint x: 511, startPoint y: 283, endPoint x: 491, endPoint y: 260, distance: 30.9
click at [511, 284] on input "Reassign" at bounding box center [530, 289] width 51 height 18
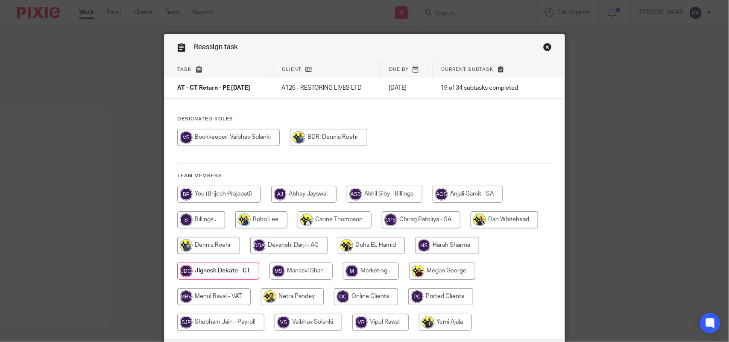
scroll to position [0, 0]
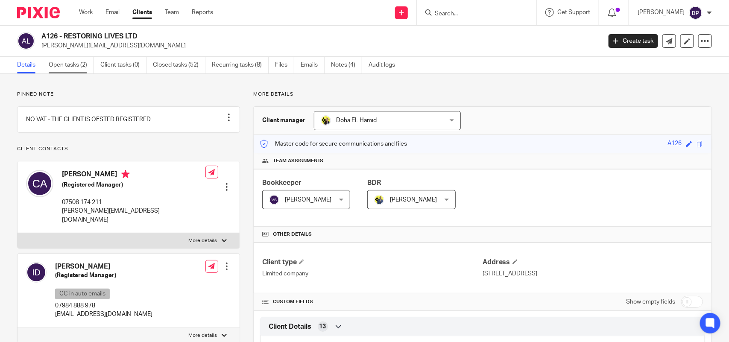
click at [70, 63] on link "Open tasks (2)" at bounding box center [71, 65] width 45 height 17
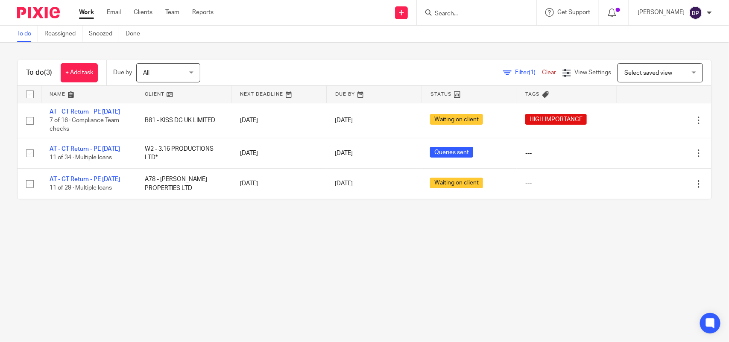
click at [126, 258] on main "To do Reassigned Snoozed Done To do (3) + Add task Due by All All [DATE] [DATE]…" at bounding box center [364, 171] width 729 height 342
click at [449, 270] on main "To do Reassigned Snoozed Done To do (3) + Add task Due by All All [DATE] [DATE]…" at bounding box center [364, 171] width 729 height 342
click at [30, 39] on link "To do" at bounding box center [27, 34] width 21 height 17
click at [463, 289] on main "To do Reassigned Snoozed Done To do (3) + Add task Due by All All [DATE] [DATE]…" at bounding box center [364, 171] width 729 height 342
